Goal: Task Accomplishment & Management: Use online tool/utility

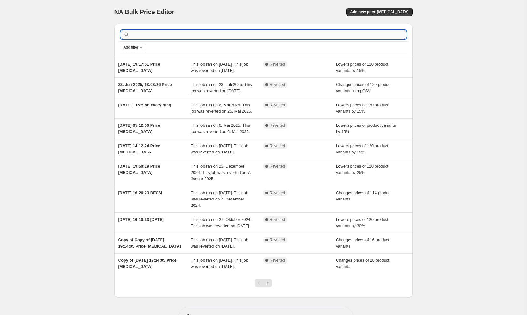
click at [264, 37] on input "text" at bounding box center [268, 34] width 275 height 9
type input "timur"
